Goal: Task Accomplishment & Management: Complete application form

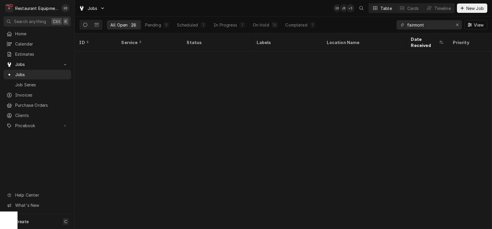
scroll to position [219, 0]
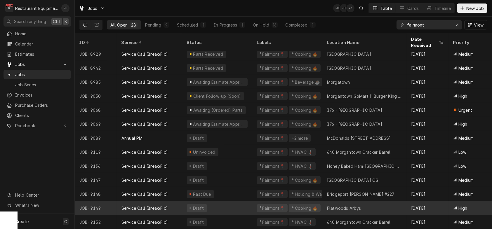
click at [339, 205] on div "Flatwoods Arbys" at bounding box center [344, 208] width 34 height 6
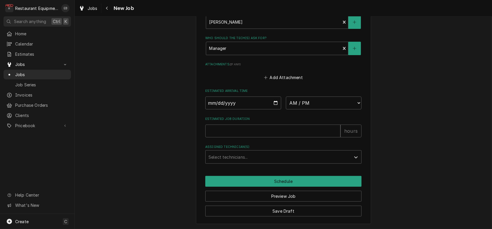
scroll to position [530, 0]
click at [272, 97] on input "Date" at bounding box center [243, 103] width 76 height 13
type textarea "x"
type input "2025-10-09"
type textarea "x"
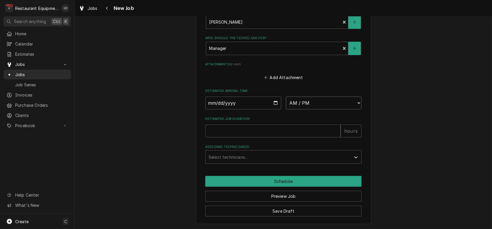
click at [313, 97] on select "AM / PM 6:00 AM 6:15 AM 6:30 AM 6:45 AM 7:00 AM 7:15 AM 7:30 AM 7:45 AM 8:00 AM…" at bounding box center [324, 103] width 76 height 13
select select "15:30:00"
click at [286, 97] on select "AM / PM 6:00 AM 6:15 AM 6:30 AM 6:45 AM 7:00 AM 7:15 AM 7:30 AM 7:45 AM 8:00 AM…" at bounding box center [324, 103] width 76 height 13
click at [269, 126] on input "Estimated Job Duration" at bounding box center [272, 131] width 135 height 13
type textarea "x"
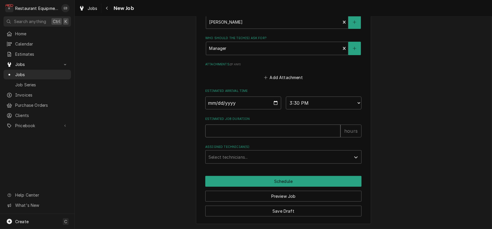
type input "2"
type textarea "x"
type input "2"
click at [265, 152] on div "Assigned Technician(s)" at bounding box center [278, 157] width 139 height 11
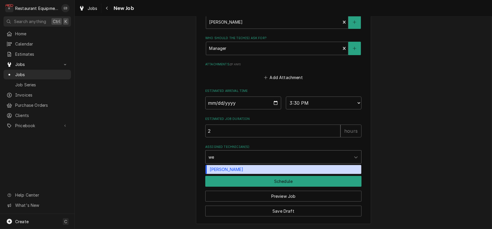
type input "wes"
click at [258, 166] on div "Wesley Fisher" at bounding box center [284, 169] width 156 height 9
type textarea "x"
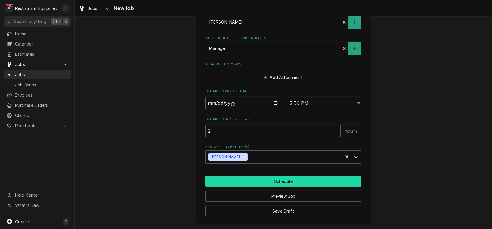
click at [261, 176] on button "Schedule" at bounding box center [283, 181] width 156 height 11
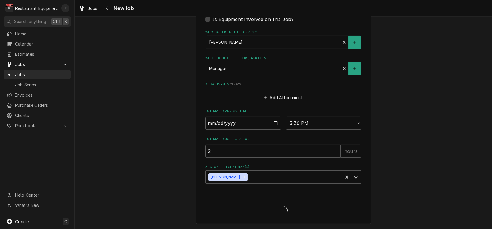
type textarea "x"
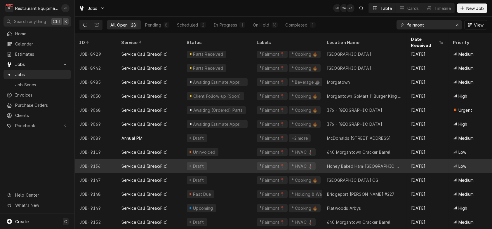
scroll to position [219, 0]
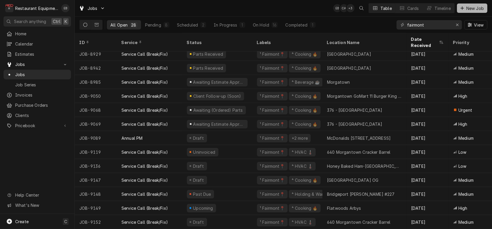
click at [461, 8] on icon "Dynamic Content Wrapper" at bounding box center [462, 7] width 3 height 3
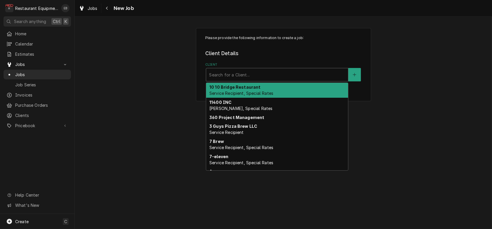
click at [291, 80] on div "Client" at bounding box center [277, 75] width 136 height 11
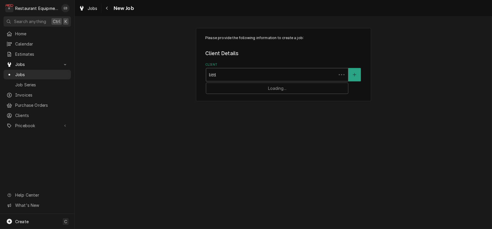
type input "little"
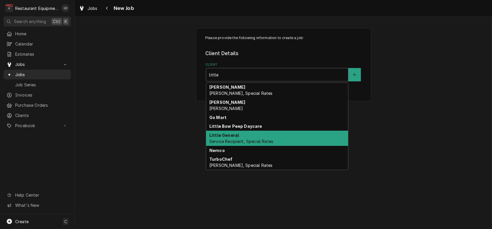
click at [265, 144] on span "Service Recipient, Special Rates" at bounding box center [241, 141] width 64 height 5
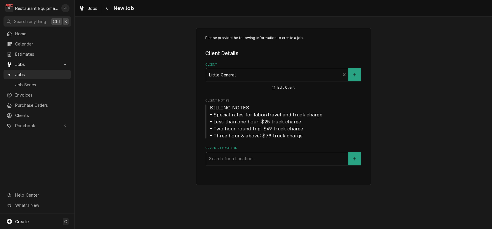
click at [251, 164] on div "Service Location" at bounding box center [277, 159] width 136 height 11
type input "flat"
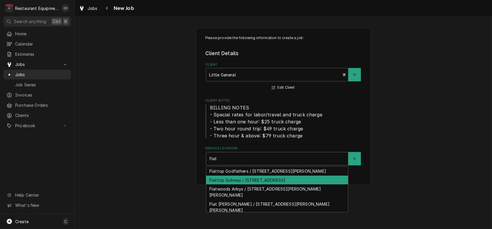
scroll to position [2, 0]
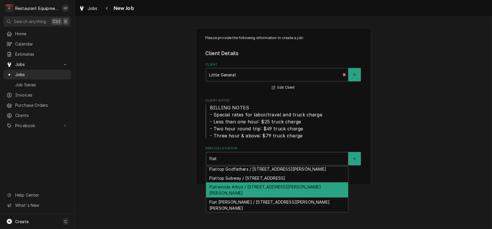
click at [291, 198] on div "Flatwoods Arbys / 2001 Sutton Ln, Sutton, WV 26601" at bounding box center [277, 190] width 142 height 15
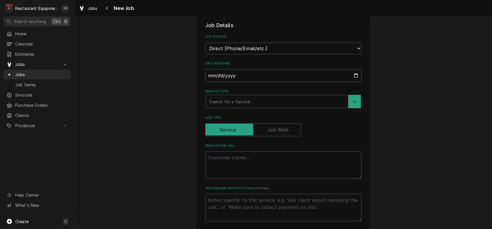
scroll to position [175, 0]
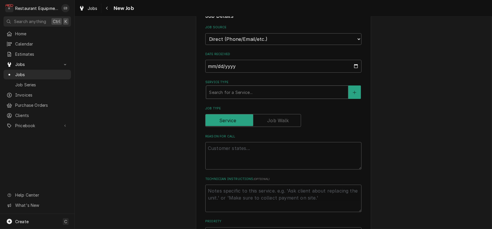
click at [239, 98] on div "Service Type" at bounding box center [277, 92] width 136 height 11
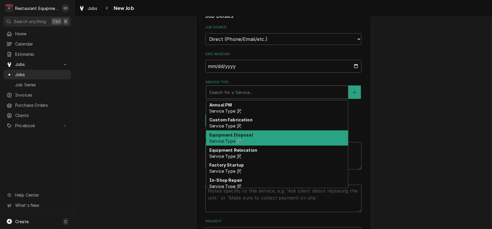
type textarea "x"
type input "b"
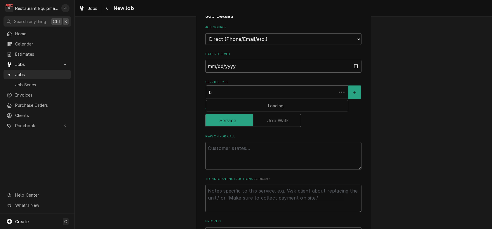
type textarea "x"
type input "br"
type textarea "x"
type input "bre"
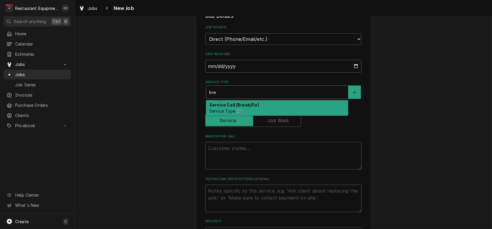
click at [237, 114] on span "Service Type 🛠️" at bounding box center [225, 111] width 32 height 5
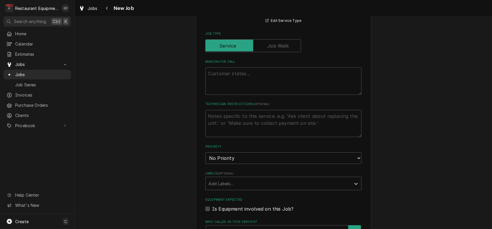
scroll to position [272, 0]
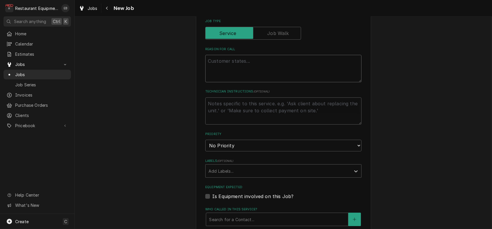
click at [231, 82] on textarea "Reason For Call" at bounding box center [283, 68] width 156 height 27
type textarea "x"
type textarea "B"
type textarea "x"
type textarea "Bu"
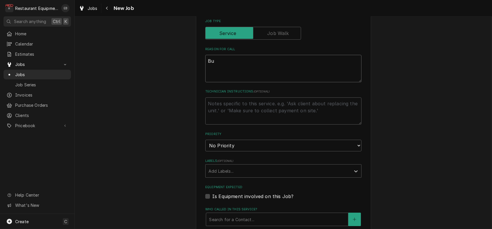
type textarea "x"
type textarea "Bun"
type textarea "x"
type textarea "Bun"
type textarea "x"
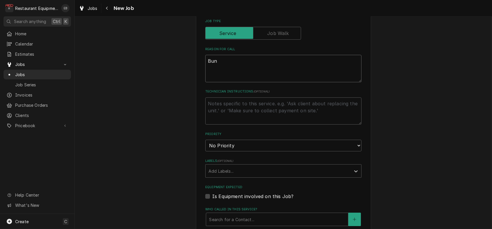
type textarea "Bun t"
type textarea "x"
type textarea "Bun to"
type textarea "x"
type textarea "Bun toa"
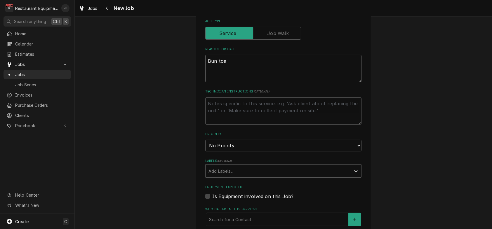
type textarea "x"
type textarea "Bun toas"
type textarea "x"
type textarea "Bun toast"
type textarea "x"
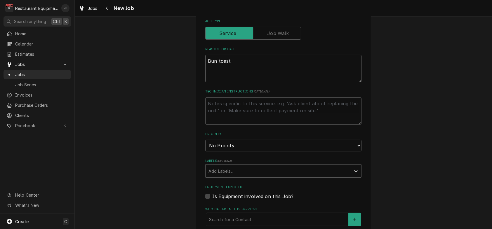
type textarea "Bun toaste"
type textarea "x"
type textarea "Bun toaster"
type textarea "x"
type textarea "Bun toasters"
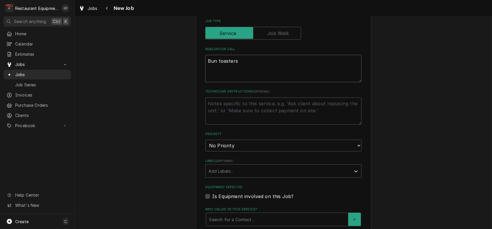
type textarea "x"
type textarea "Bun toasters"
type textarea "x"
type textarea "Bun toasters a"
type textarea "x"
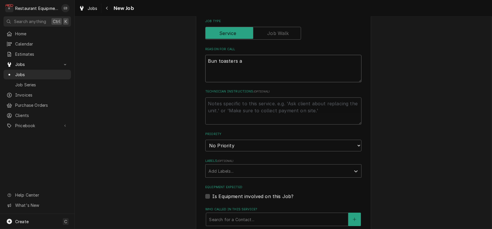
type textarea "Bun toasters ar"
type textarea "x"
type textarea "Bun toasters are"
type textarea "x"
type textarea "Bun toasters are"
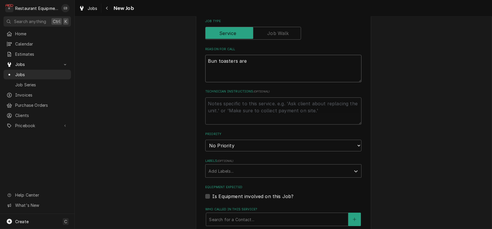
type textarea "x"
type textarea "Bun toasters are n"
type textarea "x"
type textarea "Bun toasters are no"
type textarea "x"
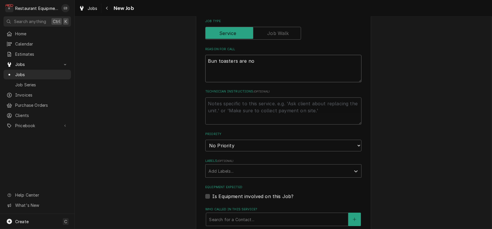
type textarea "Bun toasters are not"
type textarea "x"
type textarea "Bun toasters are not"
type textarea "x"
type textarea "Bun toasters are not w"
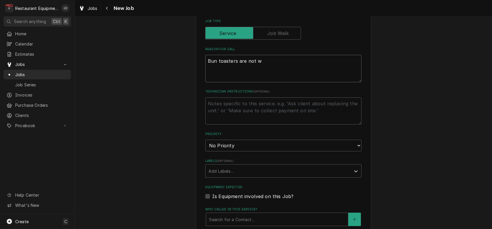
type textarea "x"
type textarea "Bun toasters are not wo"
type textarea "x"
type textarea "Bun toasters are not wor"
type textarea "x"
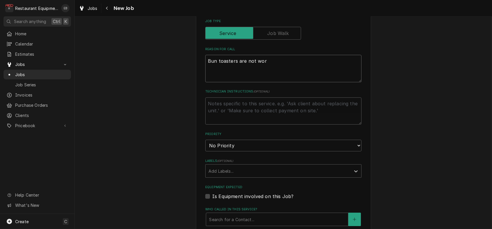
type textarea "Bun toasters are not work"
type textarea "x"
type textarea "Bun toasters are not worki"
type textarea "x"
type textarea "Bun toasters are not workin"
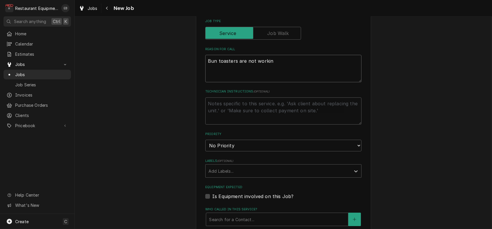
type textarea "x"
type textarea "Bun toasters are not working"
type textarea "x"
type textarea "Bun toasters are not working."
click at [205, 82] on textarea "Bun toasters are not working." at bounding box center [283, 68] width 156 height 27
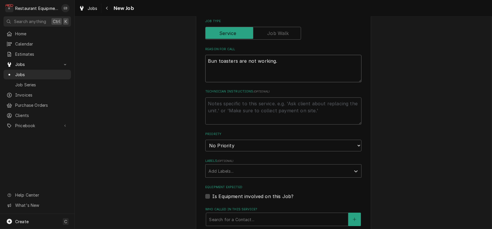
type textarea "x"
type textarea "Bun toasters are not working."
type textarea "x"
type textarea "W Bun toasters are not working."
type textarea "x"
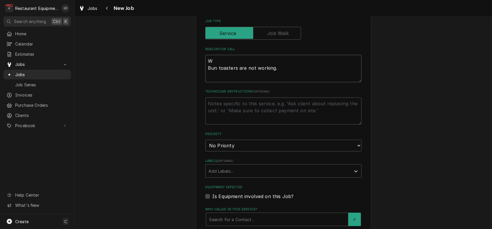
type textarea "WO Bun toasters are not working."
type textarea "x"
type textarea "WO$ Bun toasters are not working."
type textarea "x"
type textarea "WO Bun toasters are not working."
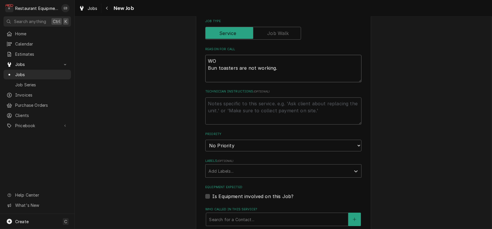
type textarea "x"
type textarea "WO# Bun toasters are not working."
type textarea "x"
type textarea "WO# Bun toasters are not working."
type textarea "x"
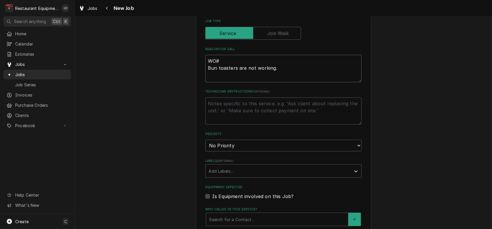
type textarea "WO# 8 Bun toasters are not working."
type textarea "x"
type textarea "WO# 89 Bun toasters are not working."
type textarea "x"
type textarea "WO# 891 Bun toasters are not working."
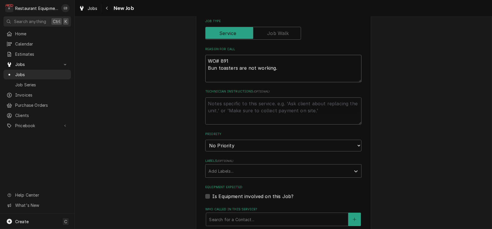
type textarea "x"
type textarea "WO# 8914 Bun toasters are not working."
type textarea "x"
type textarea "WO# 89145 Bun toasters are not working."
type textarea "x"
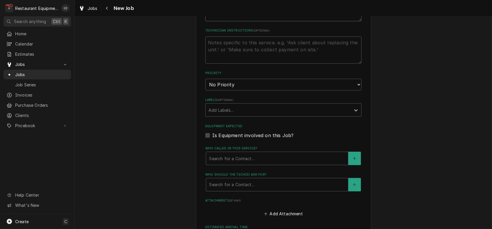
scroll to position [389, 0]
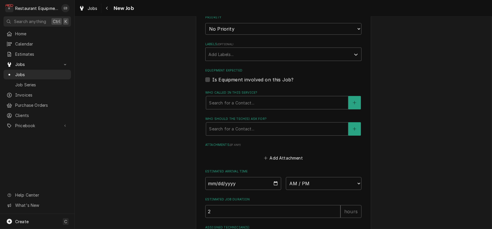
type textarea "WO# 89145 Bun toasters are not working."
click at [245, 35] on select "No Priority Urgent High Medium Low" at bounding box center [283, 29] width 156 height 12
select select "2"
click at [205, 35] on select "No Priority Urgent High Medium Low" at bounding box center [283, 29] width 156 height 12
click at [233, 60] on div "Labels" at bounding box center [278, 54] width 139 height 11
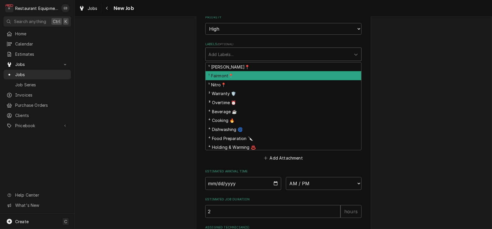
click at [226, 80] on div "¹ Fairmont📍" at bounding box center [284, 75] width 156 height 9
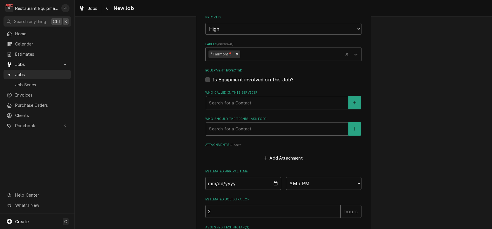
click at [260, 60] on div "Labels" at bounding box center [290, 54] width 99 height 11
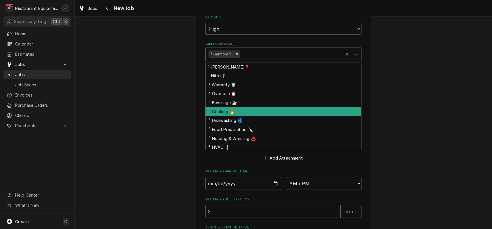
click at [239, 116] on div "⁴ Cooking 🔥" at bounding box center [284, 111] width 156 height 9
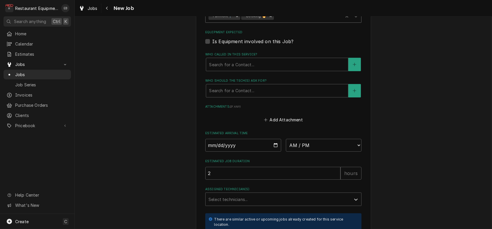
scroll to position [428, 0]
click at [244, 69] on div "Who called in this service?" at bounding box center [277, 64] width 136 height 11
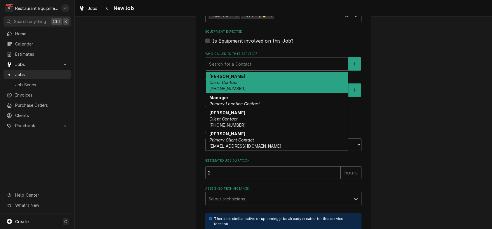
click at [240, 93] on div "Jeff Dunlap Client Contact (304) 380-1860" at bounding box center [277, 82] width 142 height 21
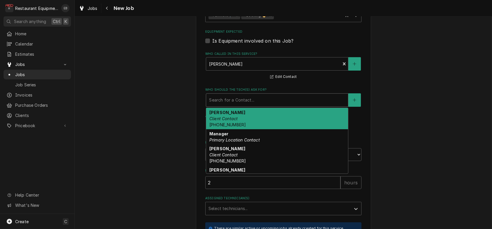
click at [233, 105] on div "Who should the tech(s) ask for?" at bounding box center [277, 100] width 136 height 11
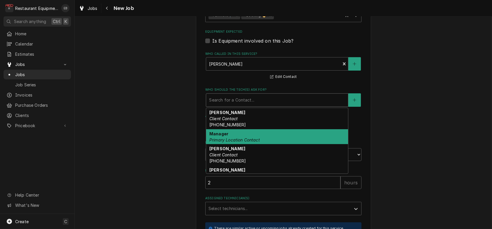
click at [231, 143] on em "Primary Location Contact" at bounding box center [234, 140] width 51 height 5
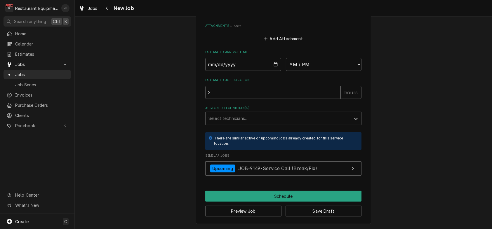
scroll to position [565, 0]
click at [275, 71] on input "Date" at bounding box center [243, 64] width 76 height 13
type textarea "x"
type input "[DATE]"
type textarea "x"
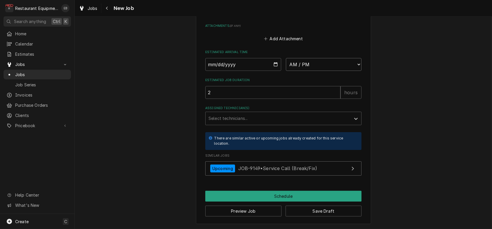
click at [324, 71] on select "AM / PM 6:00 AM 6:15 AM 6:30 AM 6:45 AM 7:00 AM 7:15 AM 7:30 AM 7:45 AM 8:00 AM…" at bounding box center [324, 64] width 76 height 13
select select "15:45:00"
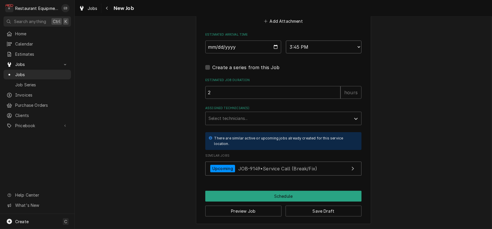
type textarea "x"
click at [263, 124] on div "Assigned Technician(s)" at bounding box center [278, 118] width 139 height 11
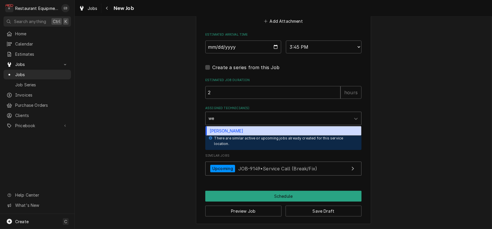
type input "wes"
click at [252, 136] on div "Wesley Fisher" at bounding box center [284, 130] width 156 height 9
type textarea "x"
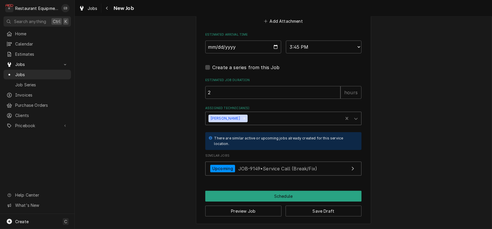
scroll to position [626, 0]
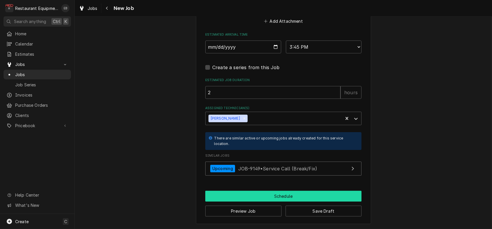
click at [263, 195] on button "Schedule" at bounding box center [283, 196] width 156 height 11
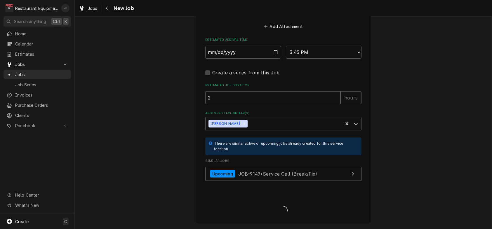
type textarea "x"
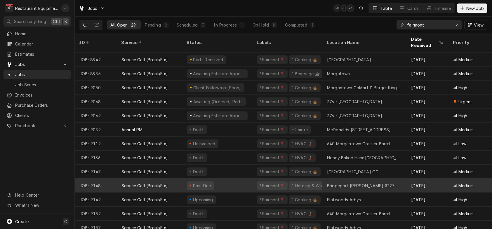
scroll to position [233, 0]
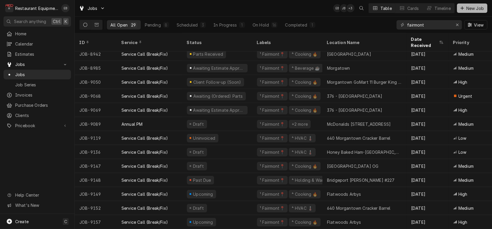
click at [468, 8] on span "New Job" at bounding box center [475, 8] width 20 height 6
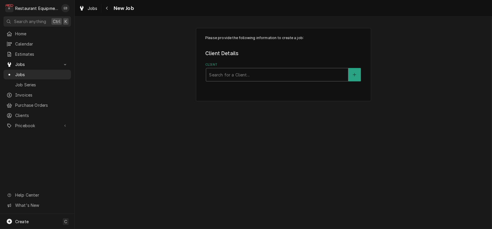
click at [236, 79] on div "Client" at bounding box center [277, 75] width 136 height 11
type input "bloomin"
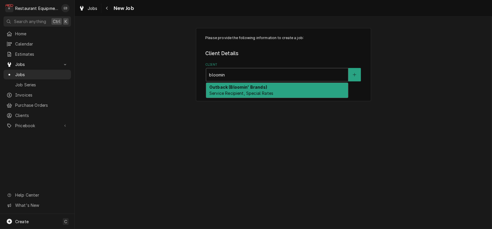
click at [226, 98] on div "Outback (Bloomin' Brands) Service Recipient, Special Rates" at bounding box center [277, 90] width 142 height 15
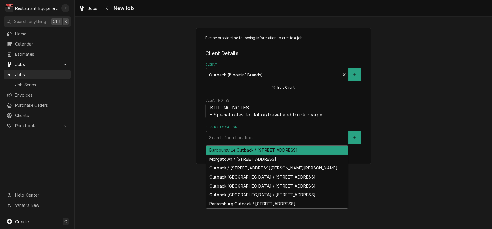
click at [219, 143] on div "Service Location" at bounding box center [277, 138] width 136 height 11
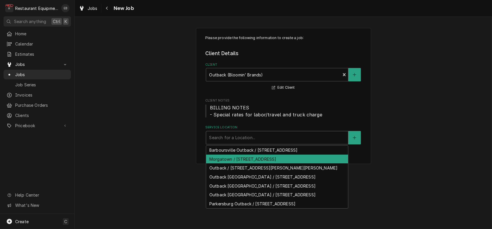
click at [230, 164] on div "Morgatown / [STREET_ADDRESS]" at bounding box center [277, 159] width 142 height 9
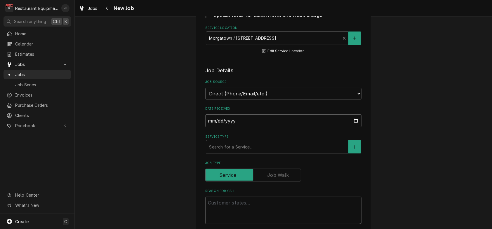
scroll to position [136, 0]
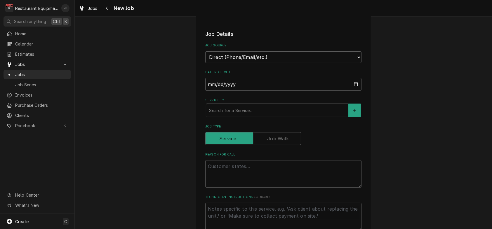
click at [241, 116] on div "Service Type" at bounding box center [277, 110] width 136 height 11
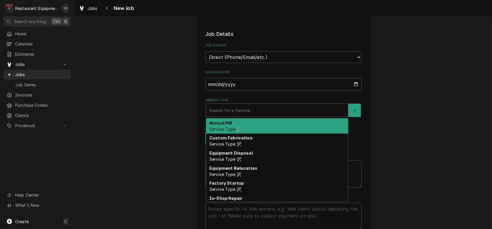
type textarea "x"
type input "b"
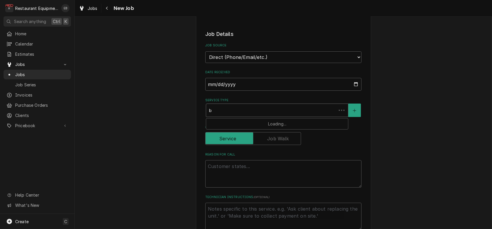
type textarea "x"
type input "br"
type textarea "x"
type input "bre"
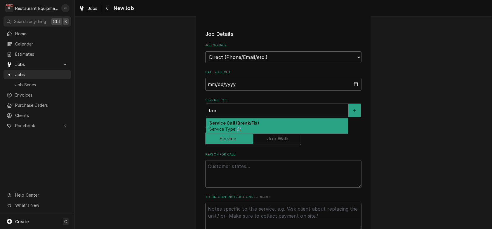
click at [237, 132] on span "Service Type 🛠️" at bounding box center [225, 129] width 32 height 5
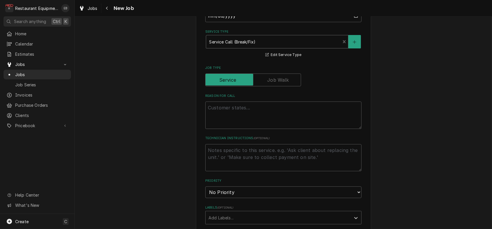
scroll to position [234, 0]
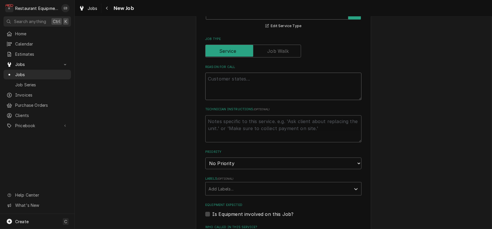
click at [238, 100] on textarea "Reason For Call" at bounding box center [283, 86] width 156 height 27
paste textarea "WALK INS / Refrigeration / Walk In Cooler / Too Warm (Give Temperature In Notes…"
type textarea "x"
type textarea "WALK INS / Refrigeration / Walk In Cooler / Too Warm (Give Temperature In Notes…"
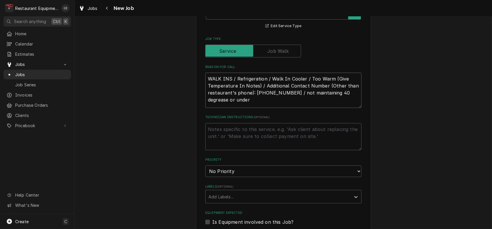
click at [205, 108] on textarea "WALK INS / Refrigeration / Walk In Cooler / Too Warm (Give Temperature In Notes…" at bounding box center [283, 90] width 156 height 35
type textarea "x"
type textarea "WALK INS / Refrigeration / Walk In Cooler / Too Warm (Give Temperature In Notes…"
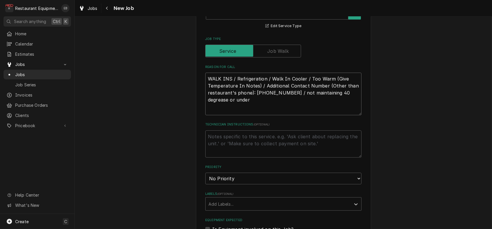
type textarea "x"
type textarea "WALK INS / Refrigeration / Walk In Cooler / Too Warm (Give Temperature In Notes…"
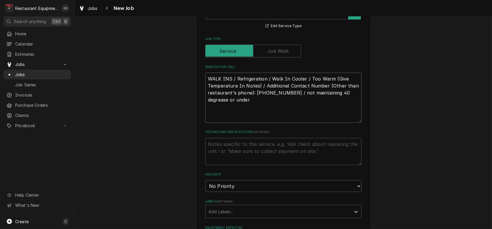
type textarea "x"
type textarea "T WALK INS / Refrigeration / Walk In Cooler / Too Warm (Give Temperature In Not…"
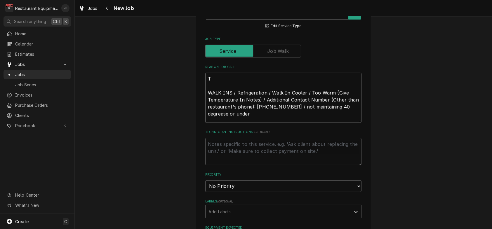
type textarea "x"
type textarea "TN WALK INS / Refrigeration / Walk In Cooler / Too Warm (Give Temperature In No…"
type textarea "x"
type textarea "TN# WALK INS / Refrigeration / Walk In Cooler / Too Warm (Give Temperature In N…"
type textarea "x"
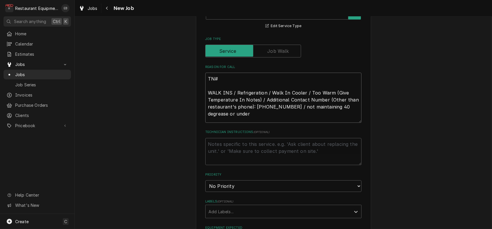
type textarea "TN# WALK INS / Refrigeration / Walk In Cooler / Too Warm (Give Temperature In N…"
type textarea "x"
type textarea "TN# WALK INS / Refrigeration / Walk In Cooler / Too Warm (Give Temperature In N…"
paste textarea "328306748"
type textarea "x"
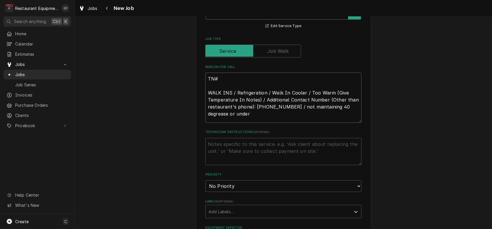
type textarea "TN# 328306748 WALK INS / Refrigeration / Walk In Cooler / Too Warm (Give Temper…"
type textarea "x"
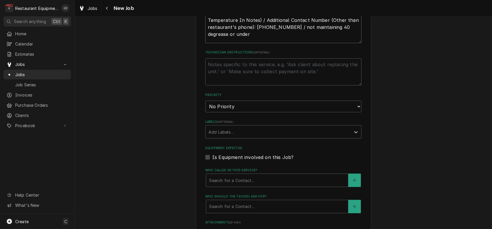
scroll to position [331, 0]
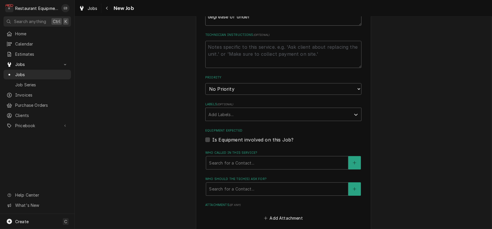
type textarea "TN# 328306748 WALK INS / Refrigeration / Walk In Cooler / Too Warm (Give Temper…"
click at [244, 95] on select "No Priority Urgent High Medium Low" at bounding box center [283, 89] width 156 height 12
select select "2"
click at [205, 95] on select "No Priority Urgent High Medium Low" at bounding box center [283, 89] width 156 height 12
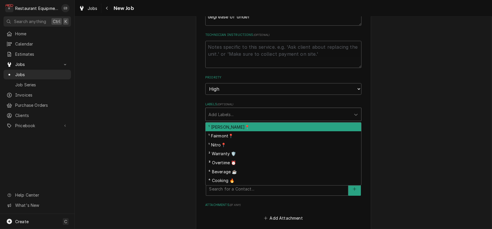
click at [228, 120] on div "Labels" at bounding box center [278, 114] width 139 height 11
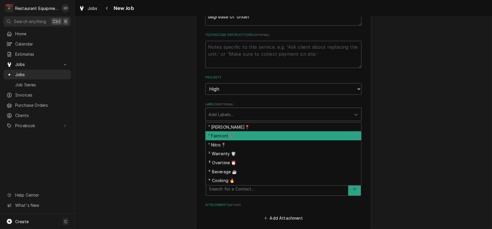
click at [224, 140] on div "¹ Fairmont📍" at bounding box center [284, 135] width 156 height 9
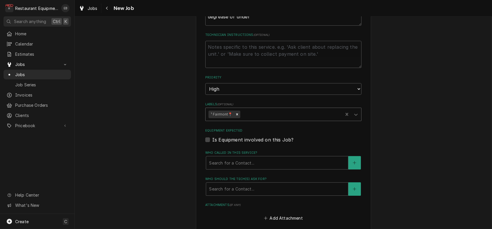
click at [253, 120] on div "Labels" at bounding box center [290, 114] width 99 height 11
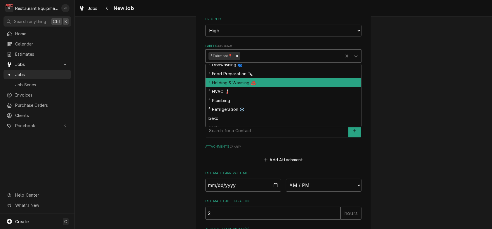
scroll to position [58, 0]
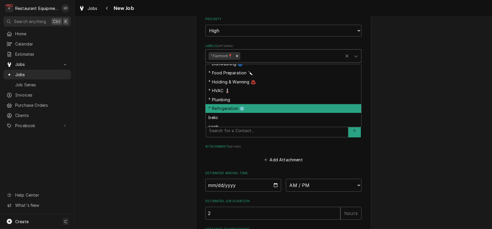
click at [240, 113] on div "⁴ Refrigeration ❄️" at bounding box center [284, 108] width 156 height 9
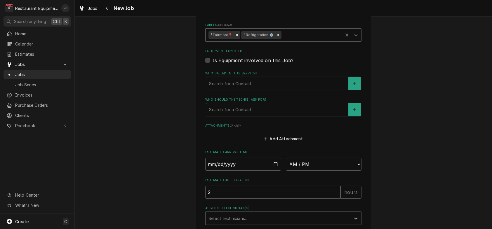
scroll to position [428, 0]
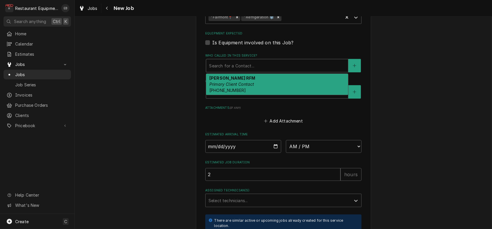
click at [247, 71] on div "Who called in this service?" at bounding box center [277, 65] width 136 height 11
click at [237, 87] on em "Primary Client Contact" at bounding box center [231, 84] width 45 height 5
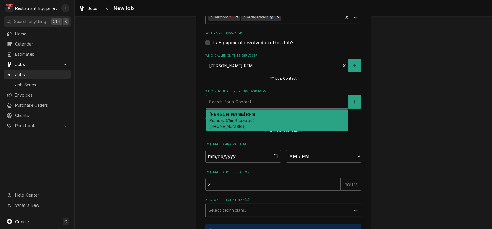
click at [235, 107] on div "Who should the tech(s) ask for?" at bounding box center [277, 102] width 136 height 11
click at [234, 123] on em "Primary Client Contact" at bounding box center [231, 120] width 45 height 5
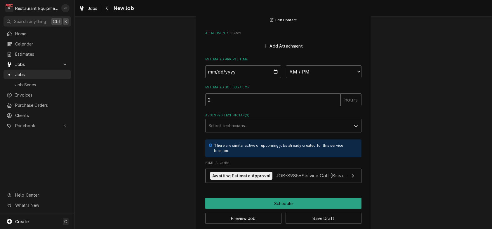
scroll to position [526, 0]
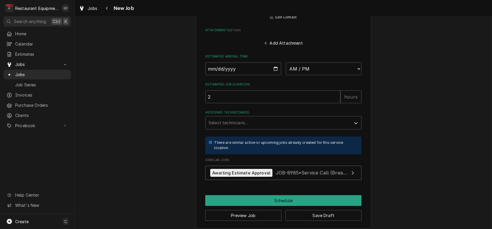
click at [274, 75] on input "Date" at bounding box center [243, 68] width 76 height 13
type textarea "x"
type input "[DATE]"
click at [327, 75] on select "AM / PM 6:00 AM 6:15 AM 6:30 AM 6:45 AM 7:00 AM 7:15 AM 7:30 AM 7:45 AM 8:00 AM…" at bounding box center [324, 68] width 76 height 13
click at [266, 47] on div "Attachments ( if any ) Add Attachment" at bounding box center [283, 37] width 156 height 19
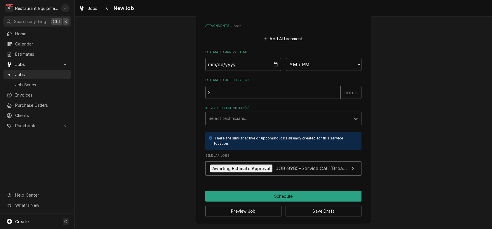
scroll to position [603, 0]
click at [328, 216] on button "Save Draft" at bounding box center [324, 211] width 76 height 11
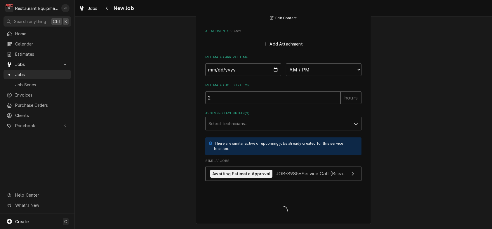
type textarea "x"
